Goal: Information Seeking & Learning: Learn about a topic

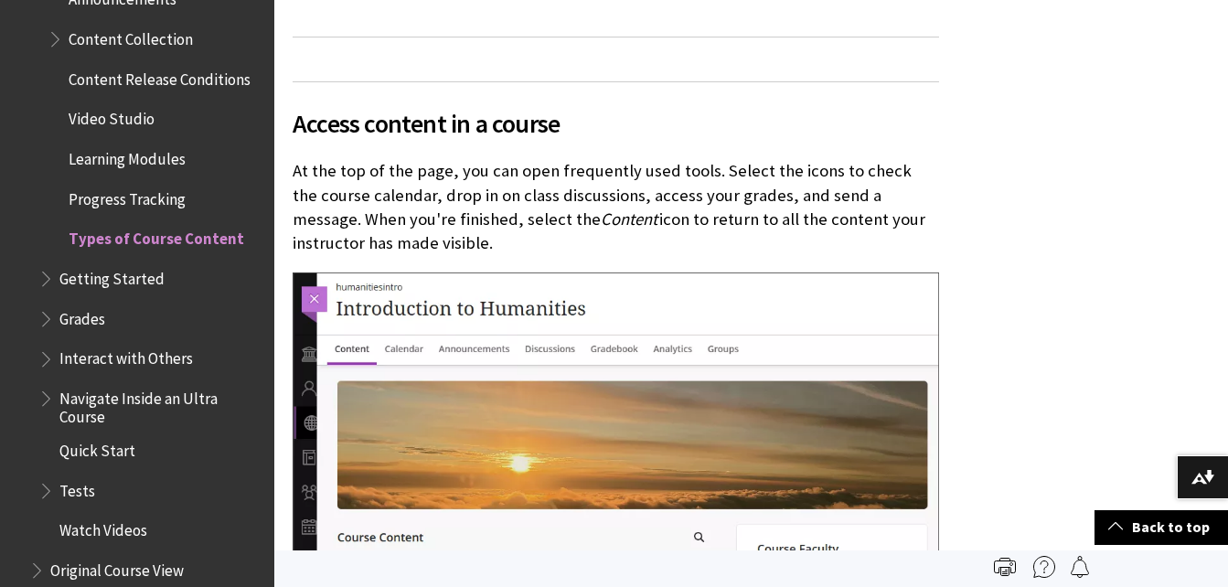
scroll to position [2392, 0]
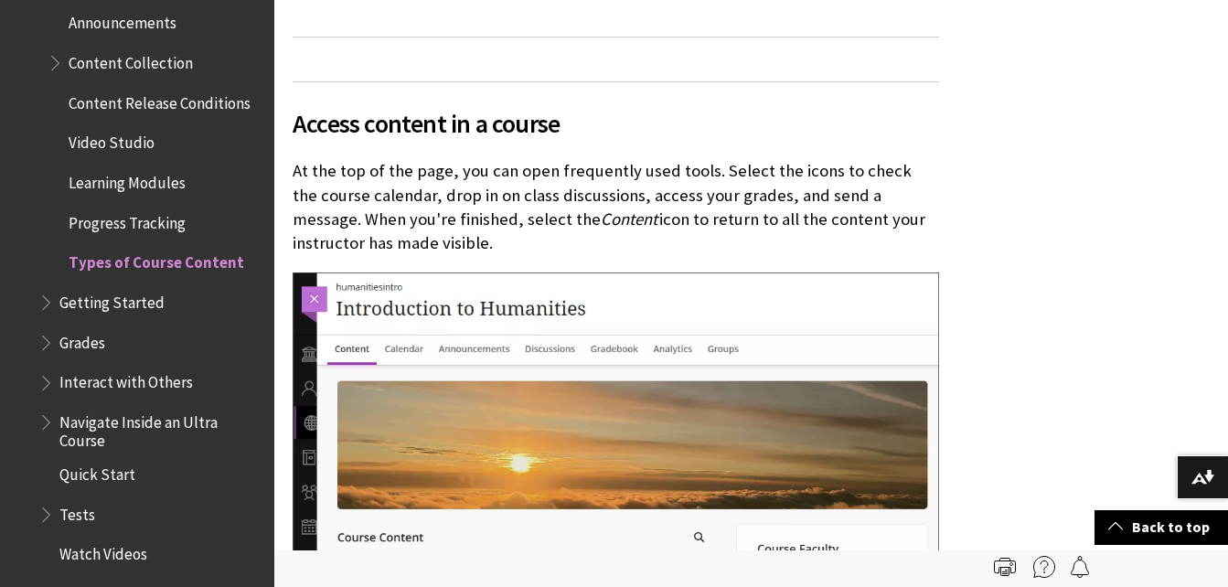
click at [129, 184] on span "Learning Modules" at bounding box center [127, 179] width 117 height 25
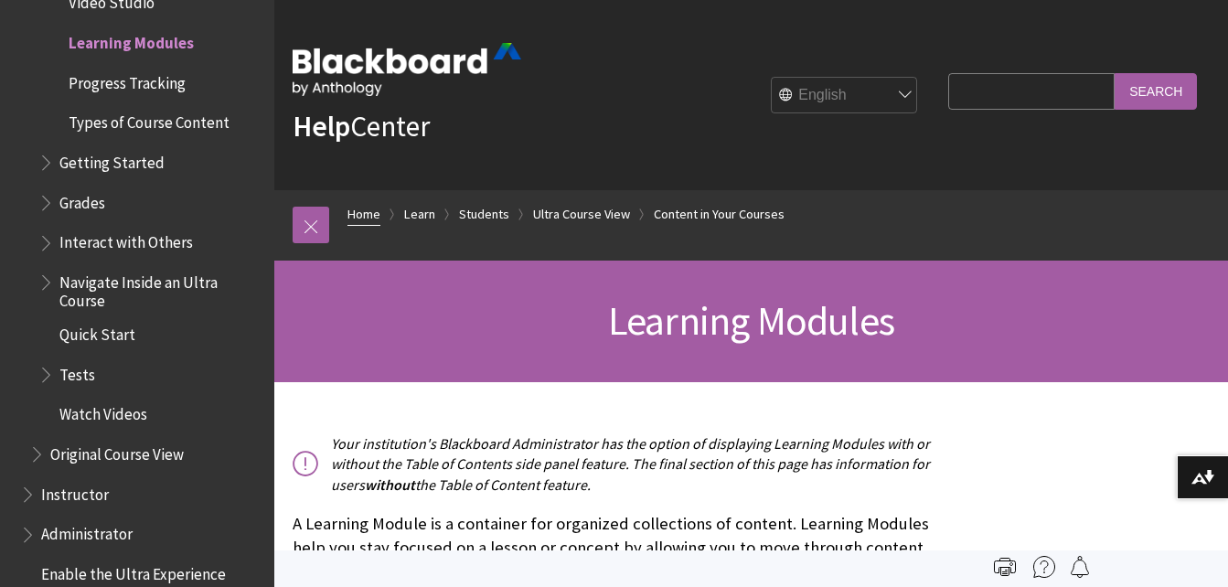
click at [363, 212] on link "Home" at bounding box center [363, 214] width 33 height 23
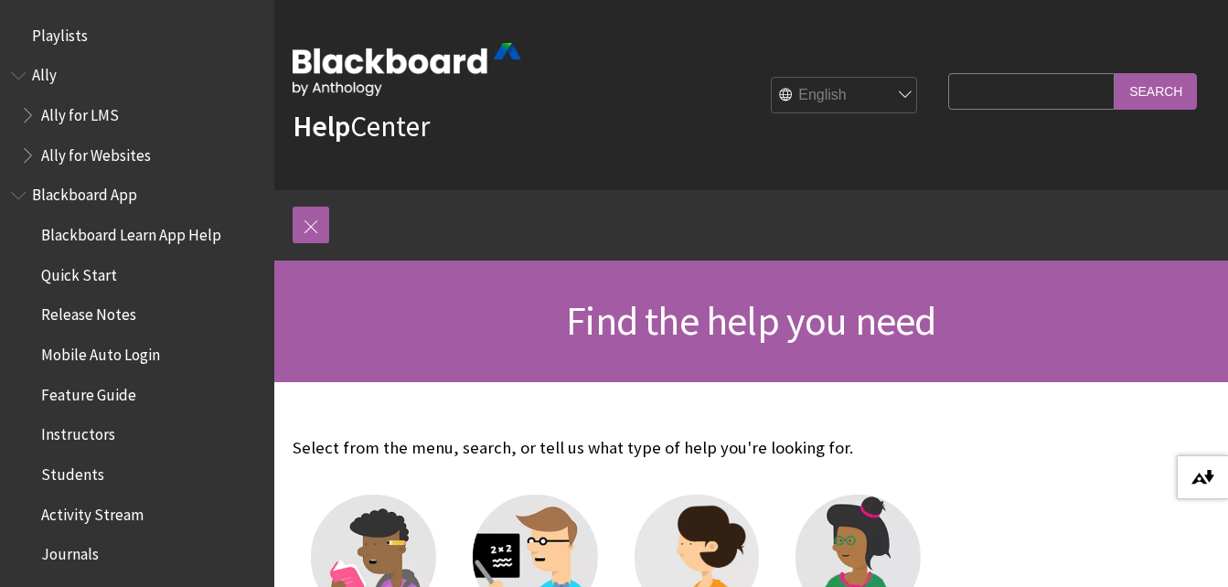
click at [1202, 472] on img at bounding box center [1202, 477] width 23 height 15
